Goal: Information Seeking & Learning: Learn about a topic

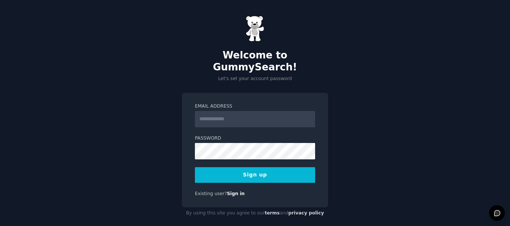
drag, startPoint x: 0, startPoint y: 0, endPoint x: 240, endPoint y: 101, distance: 260.8
click at [240, 111] on input "Email Address" at bounding box center [255, 119] width 120 height 16
type input "**********"
click at [227, 111] on input "**********" at bounding box center [255, 119] width 120 height 16
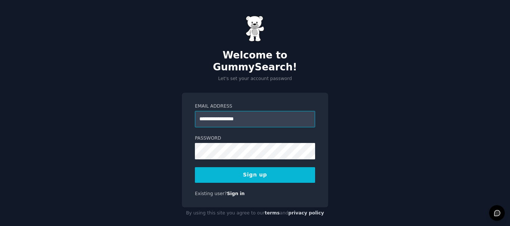
click at [227, 111] on input "**********" at bounding box center [255, 119] width 120 height 16
paste input "**********"
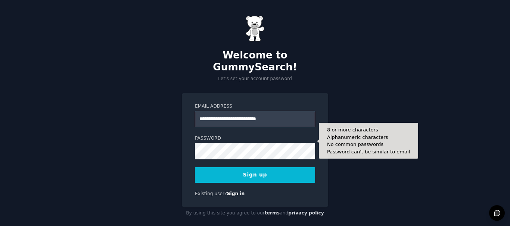
type input "**********"
click at [195, 167] on button "Sign up" at bounding box center [255, 175] width 120 height 16
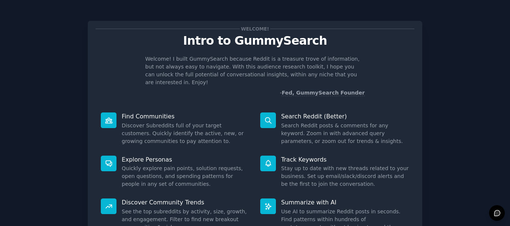
scroll to position [66, 0]
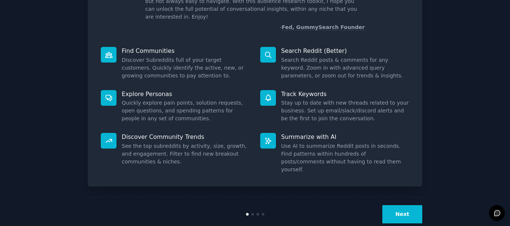
click at [401, 206] on button "Next" at bounding box center [402, 215] width 40 height 18
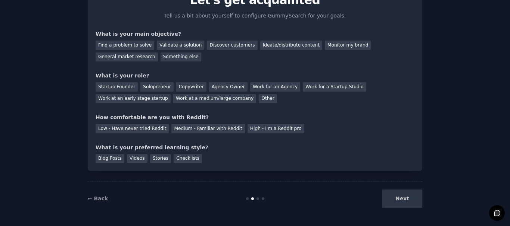
scroll to position [41, 0]
click at [143, 47] on div "Find a problem to solve" at bounding box center [124, 45] width 59 height 9
click at [260, 46] on div "Ideate/distribute content" at bounding box center [291, 45] width 62 height 9
click at [131, 47] on div "Find a problem to solve" at bounding box center [124, 45] width 59 height 9
click at [307, 91] on div "Work for a Startup Studio" at bounding box center [334, 86] width 63 height 9
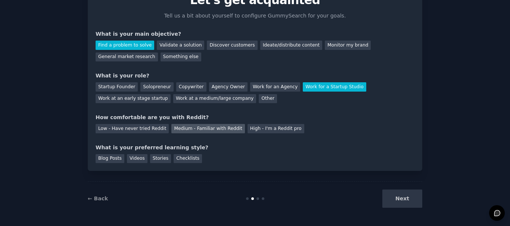
click at [171, 131] on div "Medium - Familiar with Reddit" at bounding box center [207, 128] width 73 height 9
click at [157, 159] on div "Stories" at bounding box center [160, 158] width 21 height 9
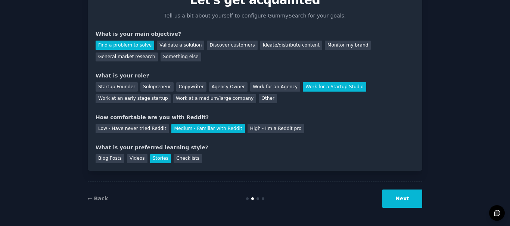
click at [394, 204] on button "Next" at bounding box center [402, 199] width 40 height 18
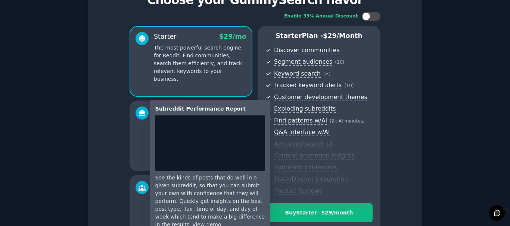
scroll to position [131, 0]
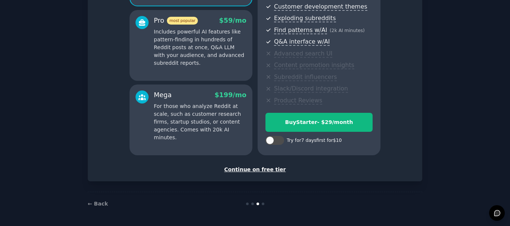
click at [274, 167] on div "Continue on free tier" at bounding box center [254, 170] width 319 height 8
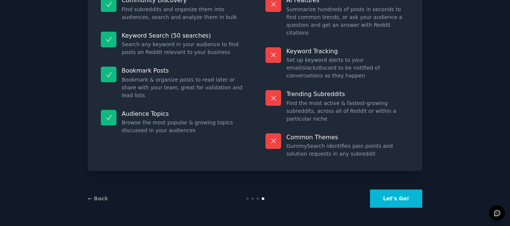
scroll to position [64, 0]
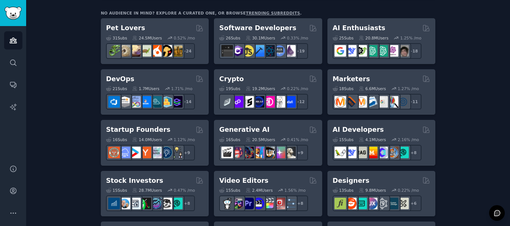
scroll to position [122, 0]
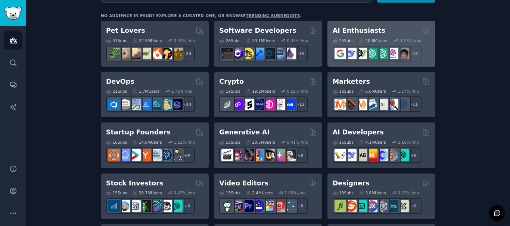
click at [393, 36] on div "25 Sub s 20.8M Users 1.25 % /mo r/ArtificalIntelligence + 18" at bounding box center [380, 48] width 97 height 26
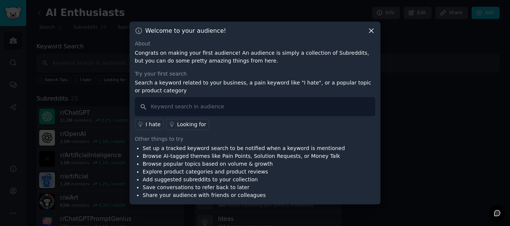
click at [370, 29] on icon at bounding box center [371, 31] width 8 height 8
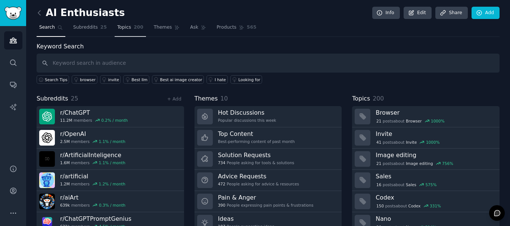
click at [131, 34] on link "Topics 200" at bounding box center [130, 29] width 31 height 15
click at [156, 31] on link "Themes" at bounding box center [166, 29] width 31 height 15
click at [154, 30] on span "Themes" at bounding box center [163, 27] width 18 height 7
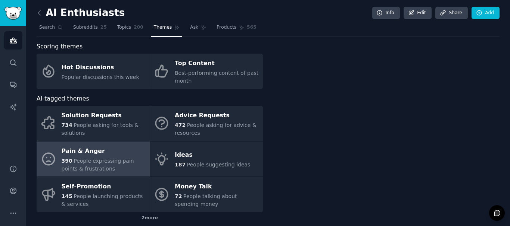
click at [126, 164] on span "People expressing pain points & frustrations" at bounding box center [98, 165] width 72 height 14
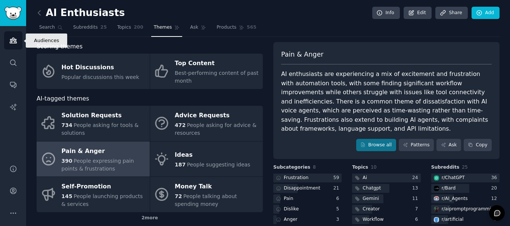
click at [18, 48] on link "Audiences" at bounding box center [13, 40] width 18 height 18
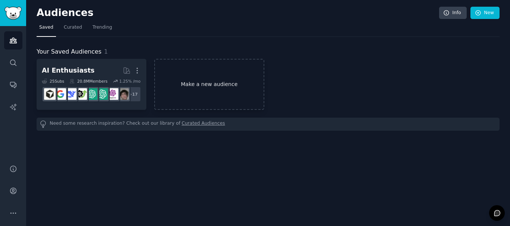
click at [202, 79] on link "Make a new audience" at bounding box center [209, 84] width 110 height 51
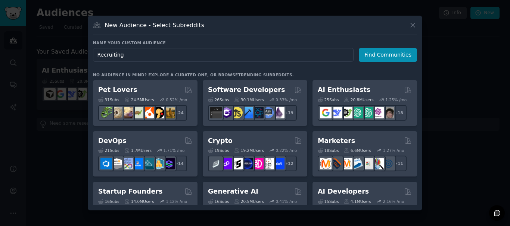
click at [236, 57] on input "Recruiting" at bounding box center [223, 55] width 260 height 14
type input "R"
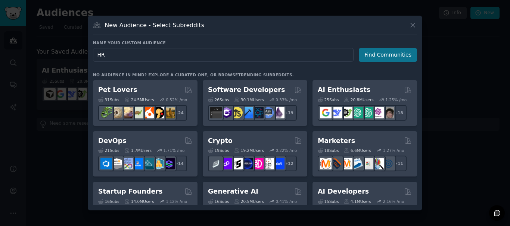
type input "HR"
click at [395, 49] on button "Find Communities" at bounding box center [387, 55] width 58 height 14
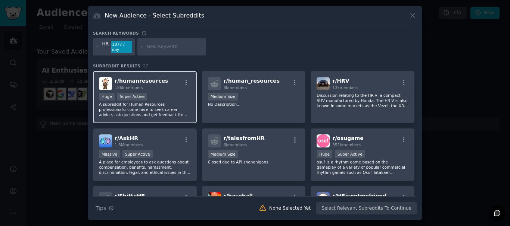
click at [176, 108] on p "A subreddit for Human Resources professionals: come here to seek career advice,…" at bounding box center [145, 110] width 92 height 16
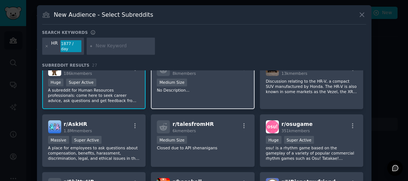
scroll to position [16, 0]
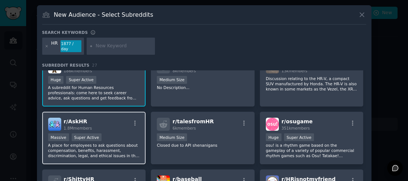
click at [135, 148] on p "A place for employees to ask questions about compensation, benefits, harassment…" at bounding box center [94, 151] width 92 height 16
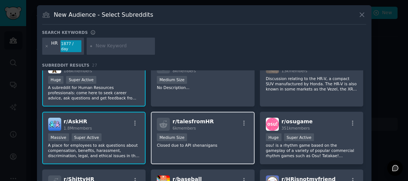
click at [183, 151] on div "r/ talesfromHR 6k members 1000 - 10,000 members Medium Size Closed due to API s…" at bounding box center [203, 138] width 104 height 53
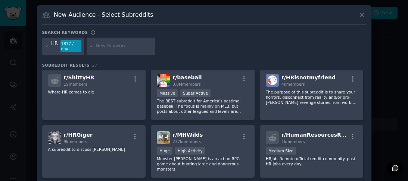
scroll to position [116, 0]
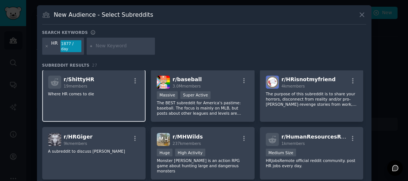
click at [133, 104] on div "r/ ShittyHR 19 members Where HR comes to die" at bounding box center [94, 96] width 104 height 53
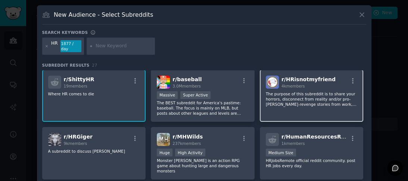
click at [286, 99] on p "The purpose of this subreddit is to share your horrors, disconnect from reality…" at bounding box center [312, 99] width 92 height 16
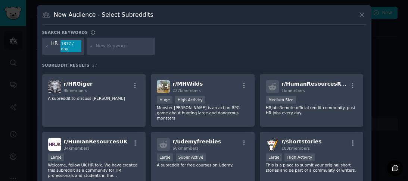
scroll to position [169, 0]
click at [286, 105] on p "HRJobsRemote official reddit community. post HR jobs every day." at bounding box center [312, 110] width 92 height 10
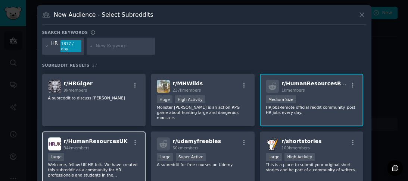
click at [132, 153] on div "Large" at bounding box center [94, 157] width 92 height 9
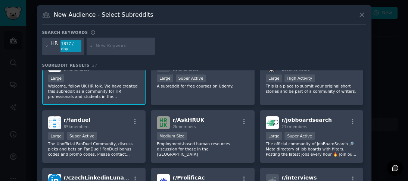
scroll to position [251, 0]
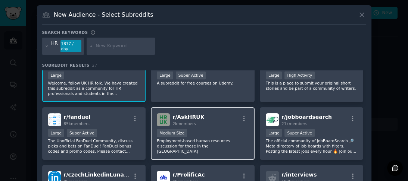
click at [207, 139] on div "r/ AskHRUK 2k members Medium Size Employment-based human resources discussion f…" at bounding box center [203, 133] width 104 height 53
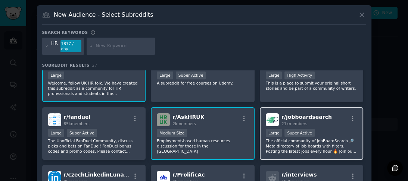
click at [309, 138] on p "The official community of JobBoardSearch 🔎 Meta directory of job boards with fi…" at bounding box center [312, 146] width 92 height 16
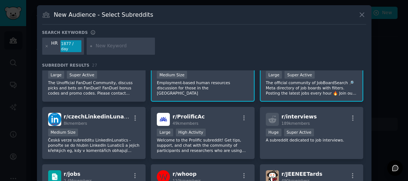
scroll to position [318, 0]
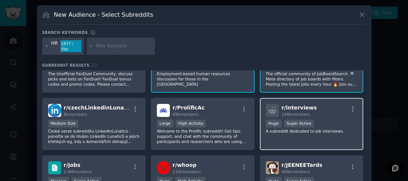
click at [269, 129] on p "A subreddit dedicated to job interviews." at bounding box center [312, 131] width 92 height 5
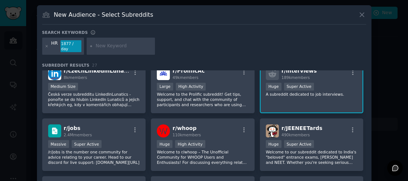
scroll to position [357, 0]
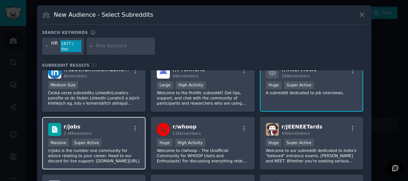
click at [138, 148] on p "/r/jobs is the number one community for advice relating to your career. Head to…" at bounding box center [94, 156] width 92 height 16
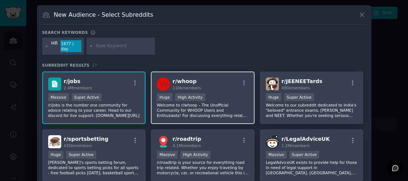
scroll to position [406, 0]
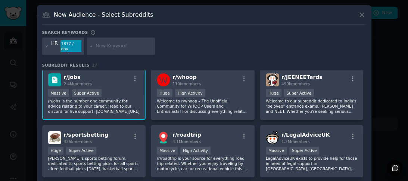
click at [122, 51] on div "HR 1877 / day" at bounding box center [204, 48] width 324 height 20
click at [124, 47] on div at bounding box center [121, 46] width 69 height 17
click at [119, 45] on input "text" at bounding box center [123, 46] width 57 height 7
type input "Recruitment"
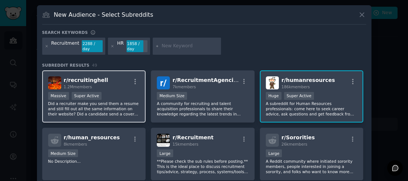
click at [123, 92] on div "Massive Super Active" at bounding box center [94, 96] width 92 height 9
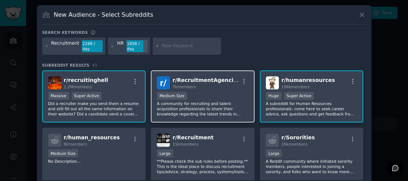
click at [164, 101] on p "A community for recruiting and talent acquisition professionals to share their …" at bounding box center [203, 109] width 92 height 16
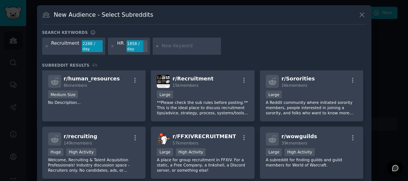
scroll to position [60, 0]
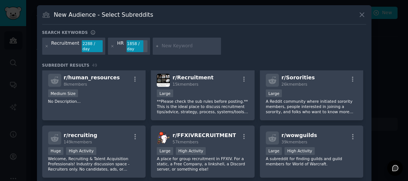
click at [184, 106] on p "**Please check the sub rules before posting.** This is the ideal place to discu…" at bounding box center [203, 107] width 92 height 16
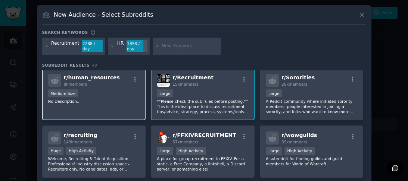
click at [133, 101] on div "r/ human_resources 8k members Medium Size No Description..." at bounding box center [94, 94] width 104 height 53
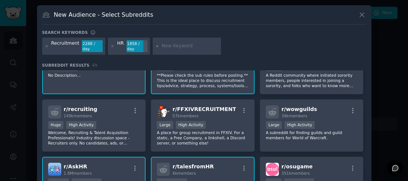
scroll to position [93, 0]
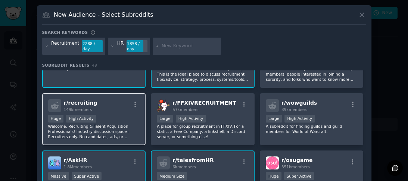
click at [123, 129] on p "Welcome, Recruiting & Talent Acquisition Professionals! Industry discussion spa…" at bounding box center [94, 132] width 92 height 16
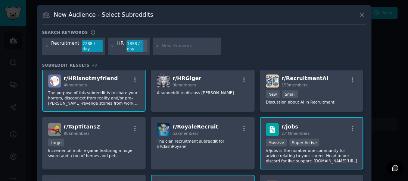
scroll to position [291, 0]
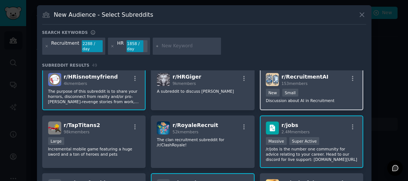
click at [299, 97] on div "r/ RecruitmentAI 153 members Established within past year New Small Discussion …" at bounding box center [312, 88] width 104 height 43
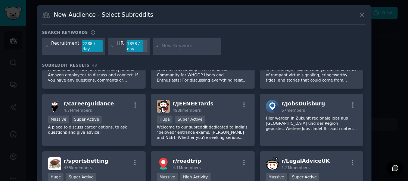
scroll to position [722, 0]
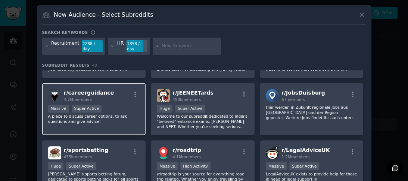
click at [125, 114] on p "A place to discuss career options, to ask questions and give advice!" at bounding box center [94, 119] width 92 height 10
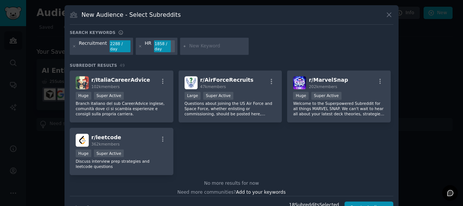
scroll to position [851, 0]
click at [376, 201] on button "Create Audience" at bounding box center [369, 207] width 49 height 13
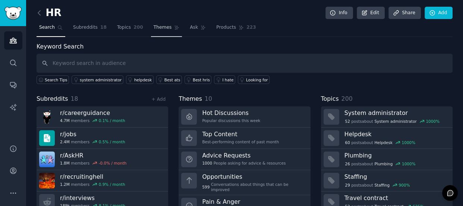
click at [153, 36] on link "Themes" at bounding box center [166, 29] width 31 height 15
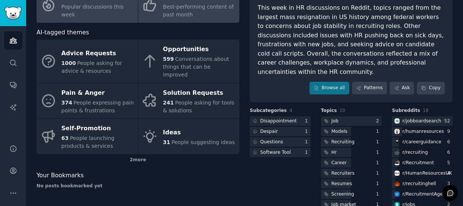
scroll to position [76, 0]
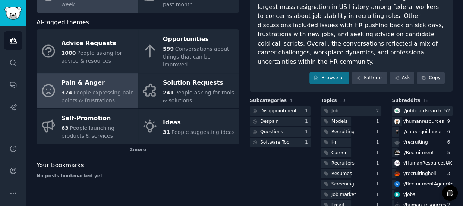
click at [120, 89] on div "374 People expressing pain points & frustrations" at bounding box center [98, 97] width 73 height 16
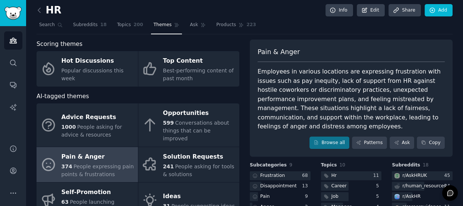
scroll to position [7, 0]
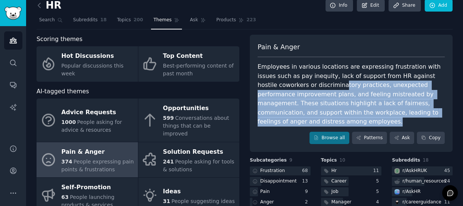
drag, startPoint x: 442, startPoint y: 114, endPoint x: 289, endPoint y: 81, distance: 156.1
click at [289, 81] on div "Employees in various locations are expressing frustration with issues such as p…" at bounding box center [351, 94] width 187 height 64
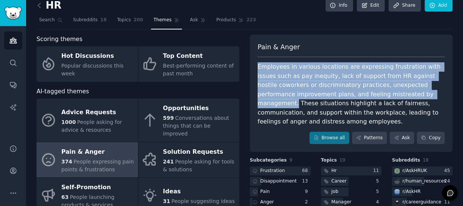
drag, startPoint x: 255, startPoint y: 67, endPoint x: 376, endPoint y: 97, distance: 124.9
click at [376, 97] on div "Pain & Anger Employees in various locations are expressing frustration with iss…" at bounding box center [351, 94] width 203 height 118
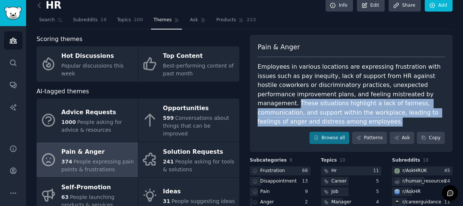
drag, startPoint x: 378, startPoint y: 96, endPoint x: 452, endPoint y: 113, distance: 76.4
click at [452, 113] on div "HR Info Edit Share Add Search Subreddits 18 Topics 200 Themes Ask Products 223 …" at bounding box center [244, 137] width 437 height 289
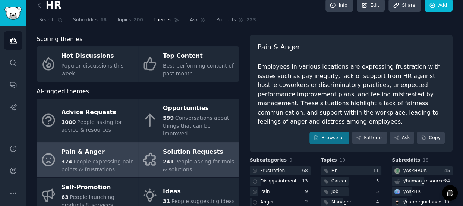
click at [191, 164] on div "241 People asking for tools & solutions" at bounding box center [199, 166] width 73 height 16
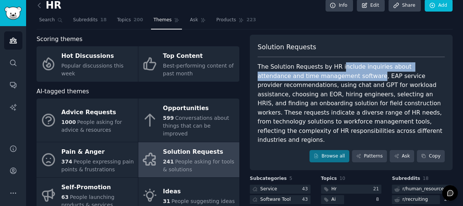
drag, startPoint x: 328, startPoint y: 75, endPoint x: 335, endPoint y: 70, distance: 9.3
click at [335, 70] on div "The Solution Requests by HR include inquiries about attendance and time managem…" at bounding box center [351, 103] width 187 height 82
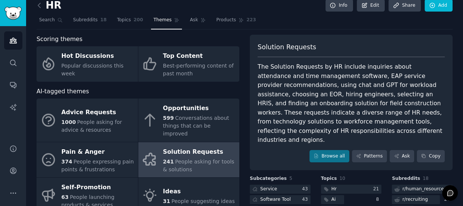
click at [334, 80] on div "The Solution Requests by HR include inquiries about attendance and time managem…" at bounding box center [351, 103] width 187 height 82
drag, startPoint x: 361, startPoint y: 112, endPoint x: 402, endPoint y: 120, distance: 42.1
click at [412, 116] on div "The Solution Requests by HR include inquiries about attendance and time managem…" at bounding box center [351, 103] width 187 height 82
click at [342, 127] on div "The Solution Requests by HR include inquiries about attendance and time managem…" at bounding box center [351, 103] width 187 height 82
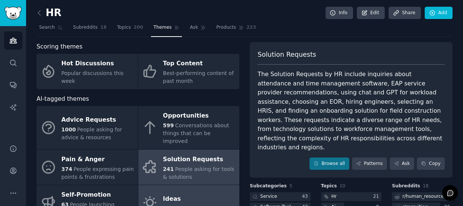
click at [196, 193] on div "Ideas" at bounding box center [199, 199] width 72 height 12
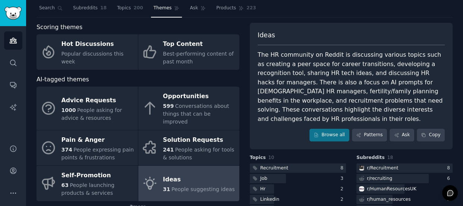
scroll to position [14, 0]
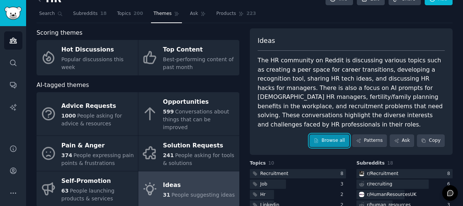
click at [336, 134] on link "Browse all" at bounding box center [330, 140] width 40 height 13
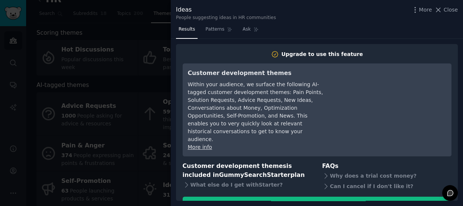
click at [141, 98] on div at bounding box center [231, 103] width 463 height 206
